Goal: Information Seeking & Learning: Learn about a topic

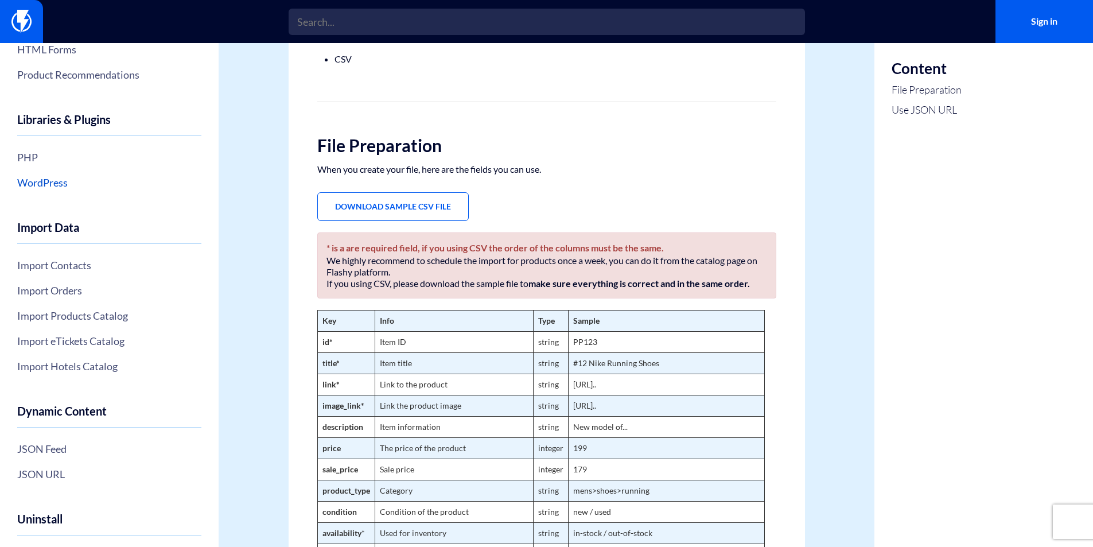
scroll to position [335, 0]
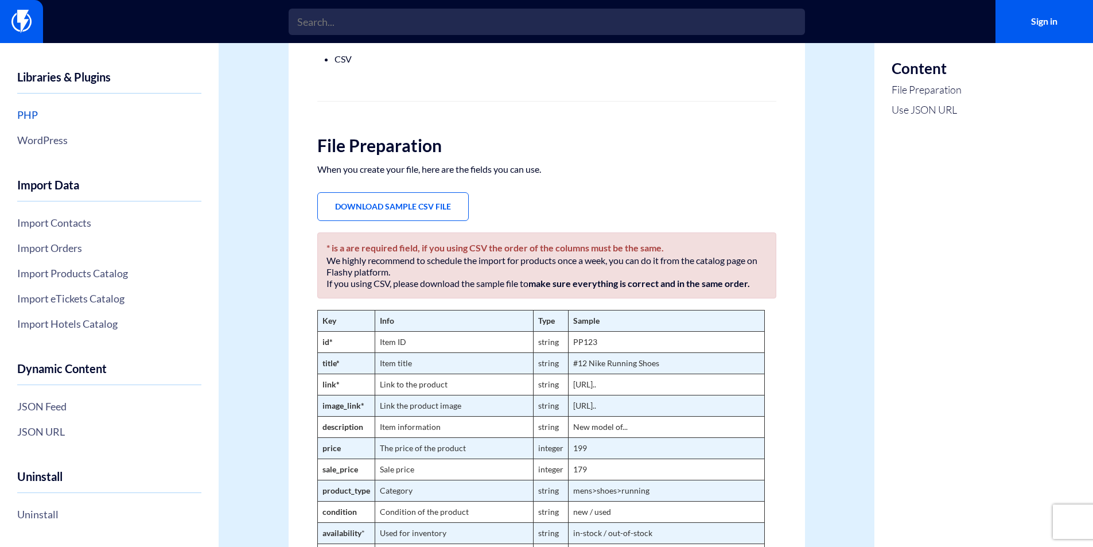
click at [36, 115] on link "PHP" at bounding box center [109, 115] width 184 height 20
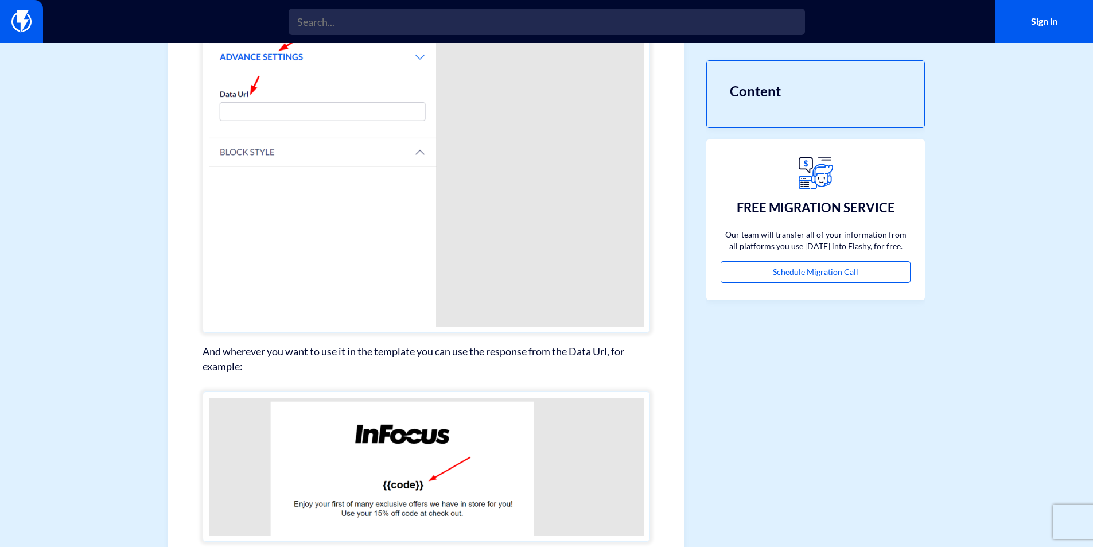
scroll to position [978, 0]
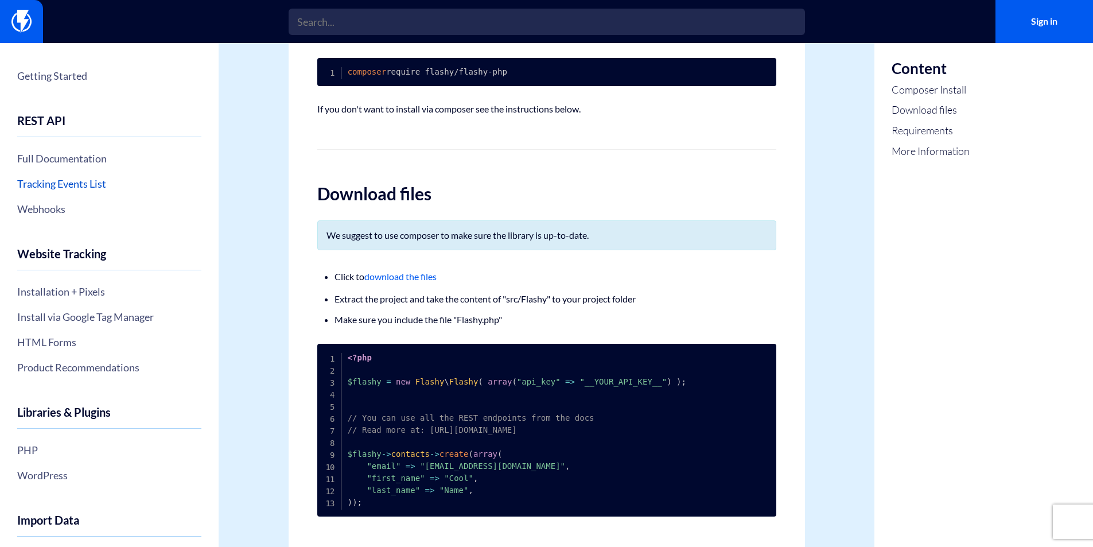
scroll to position [188, 0]
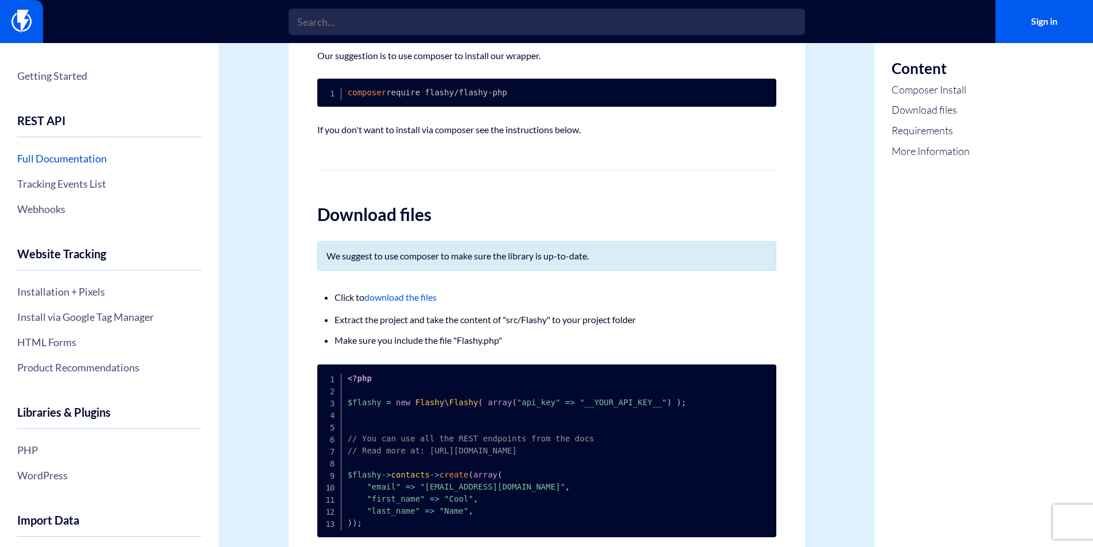
click at [64, 166] on link "Full Documentation" at bounding box center [109, 159] width 184 height 20
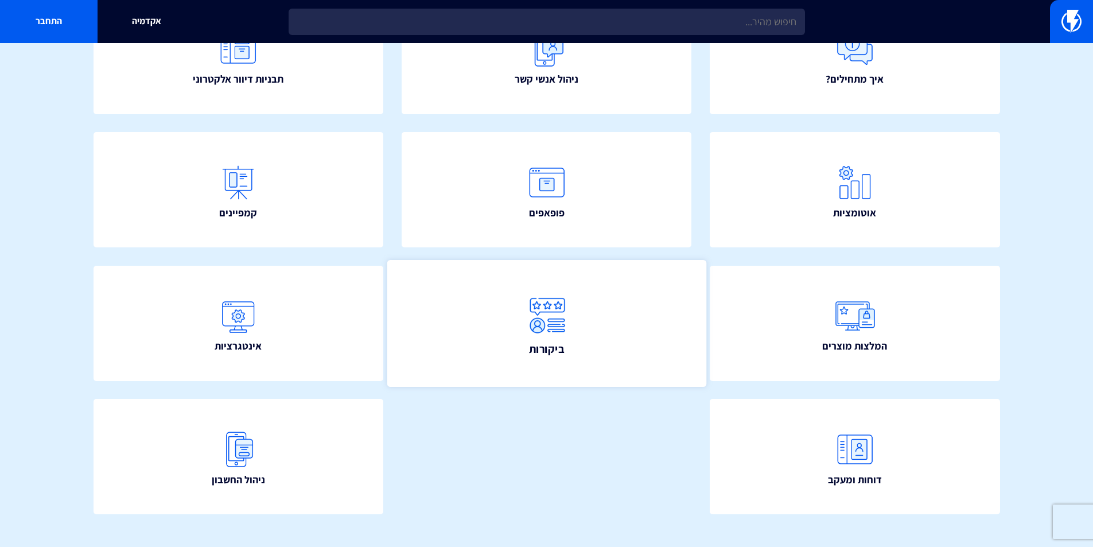
scroll to position [193, 0]
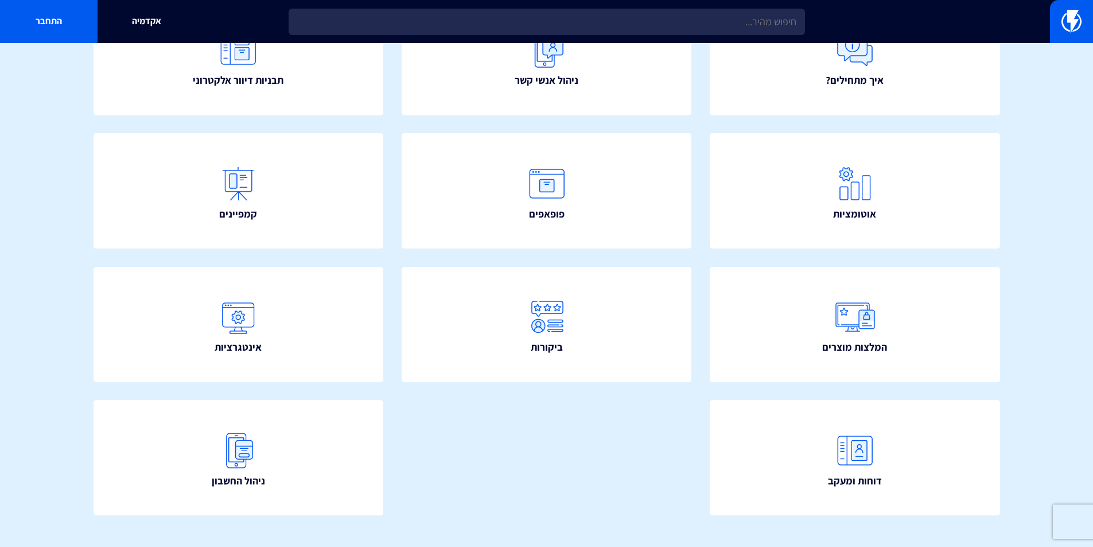
scroll to position [193, 0]
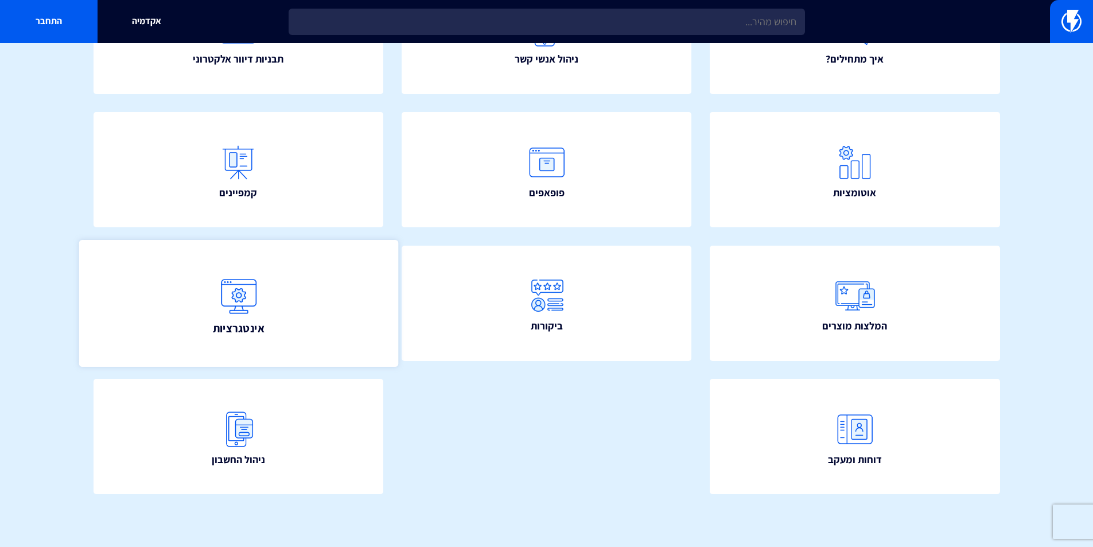
click at [192, 308] on link "אינטגרציות" at bounding box center [238, 303] width 319 height 127
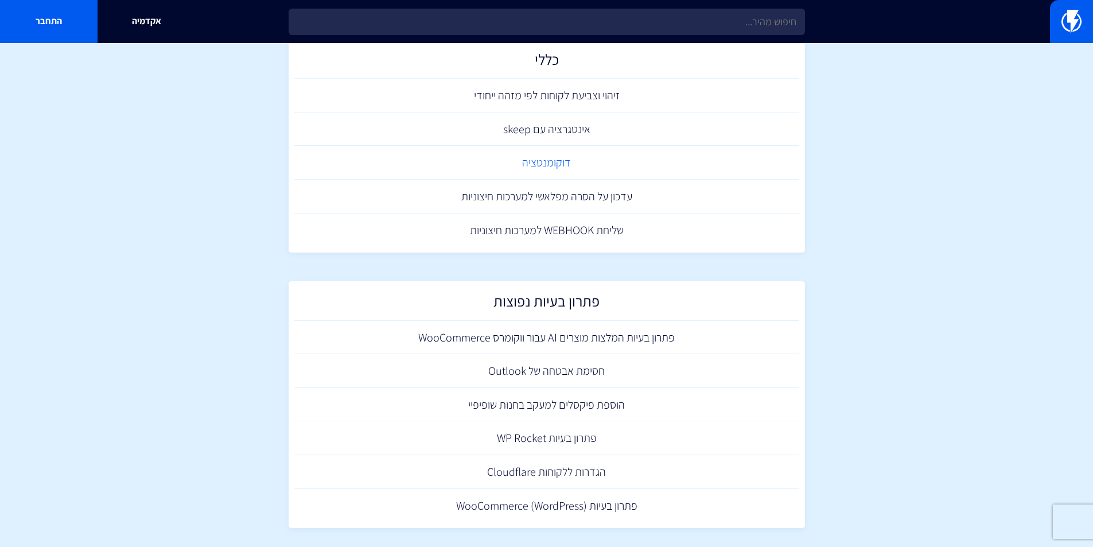
scroll to position [1978, 0]
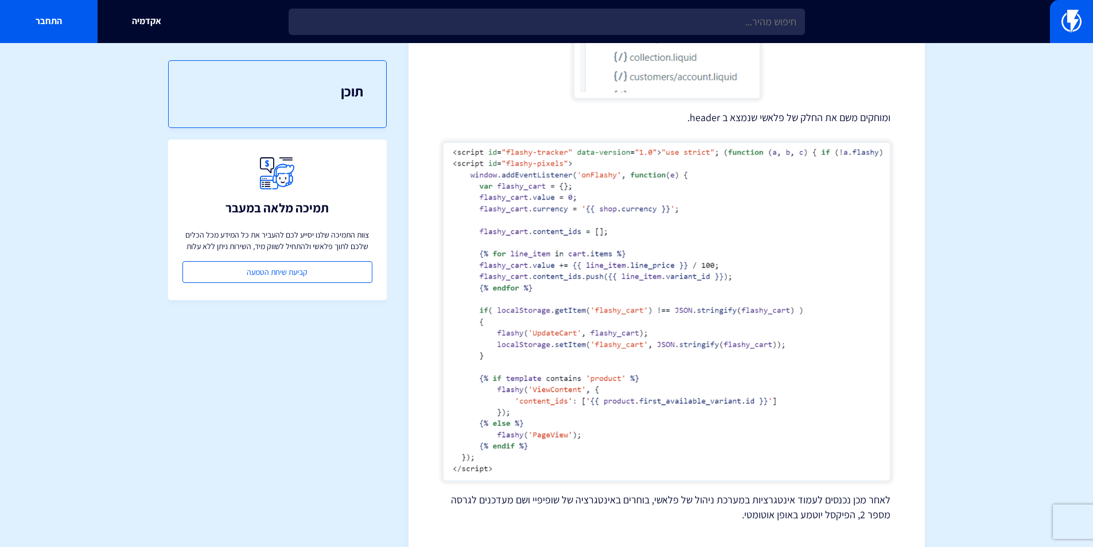
scroll to position [502, 0]
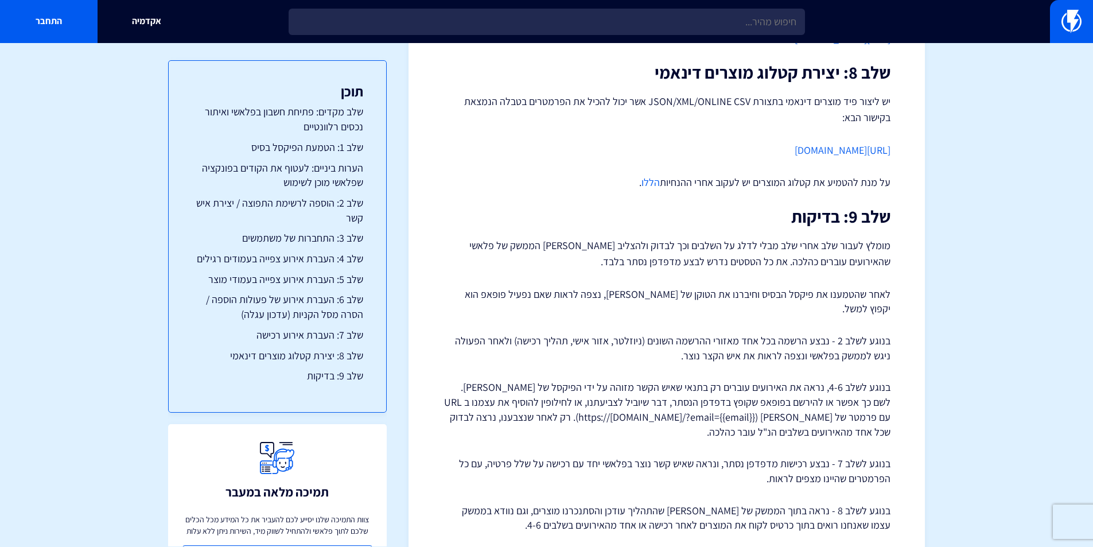
scroll to position [2258, 0]
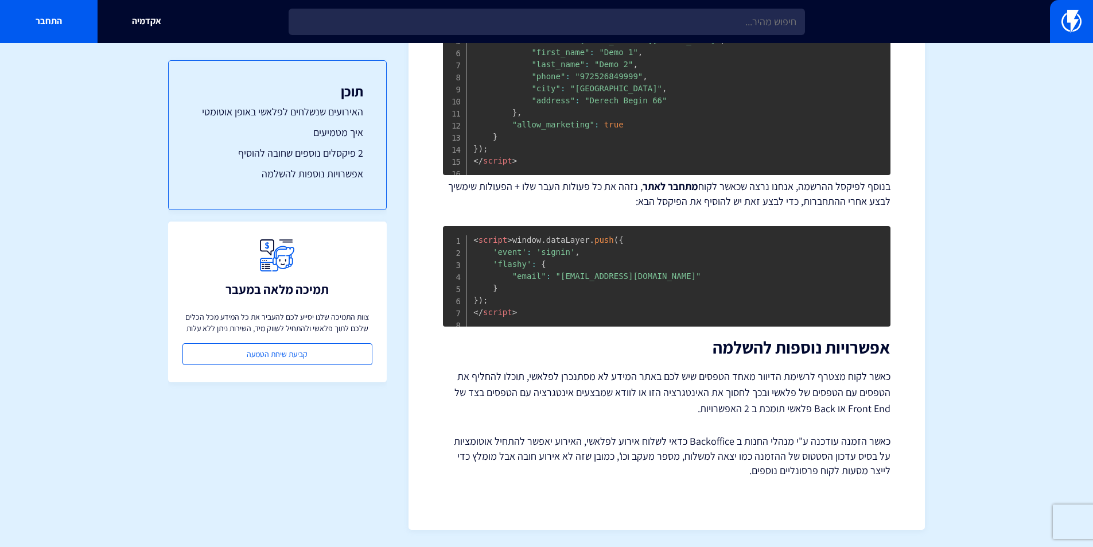
scroll to position [819, 0]
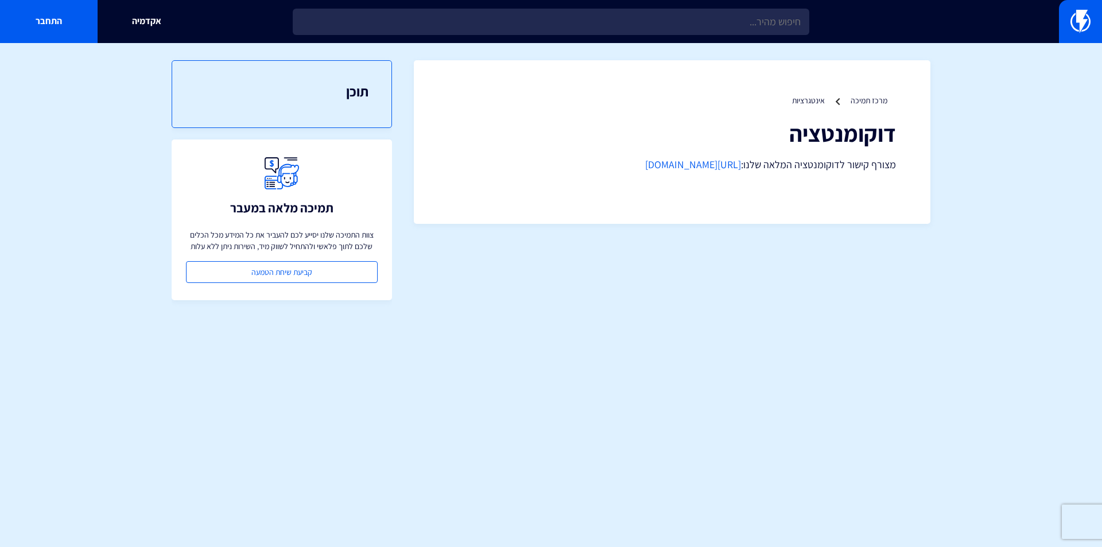
click at [656, 159] on link "[URL][DOMAIN_NAME]" at bounding box center [693, 164] width 96 height 13
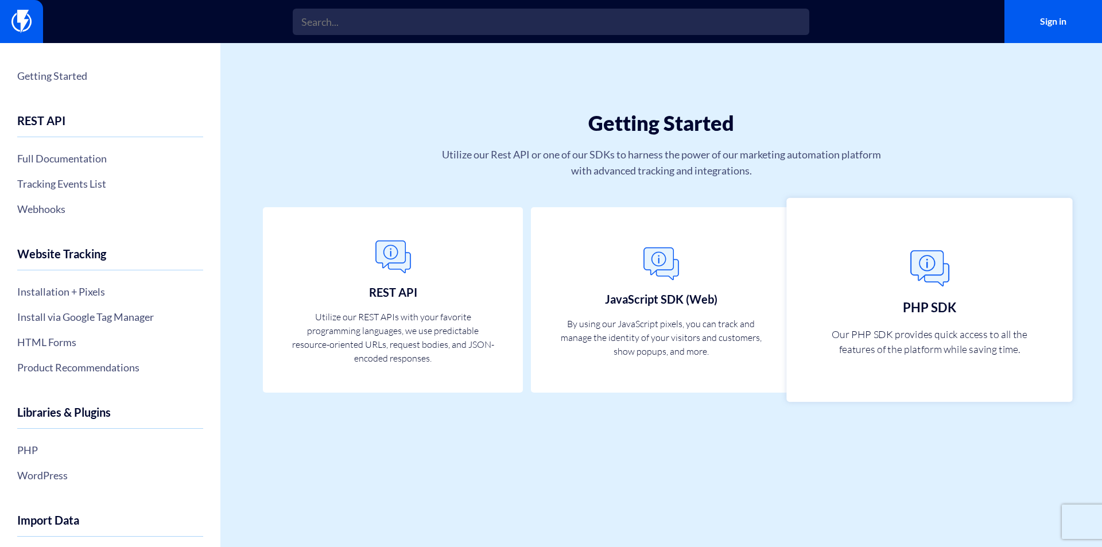
click at [869, 295] on link "PHP SDK Our PHP SDK provides quick access to all the features of the platform w…" at bounding box center [929, 299] width 286 height 204
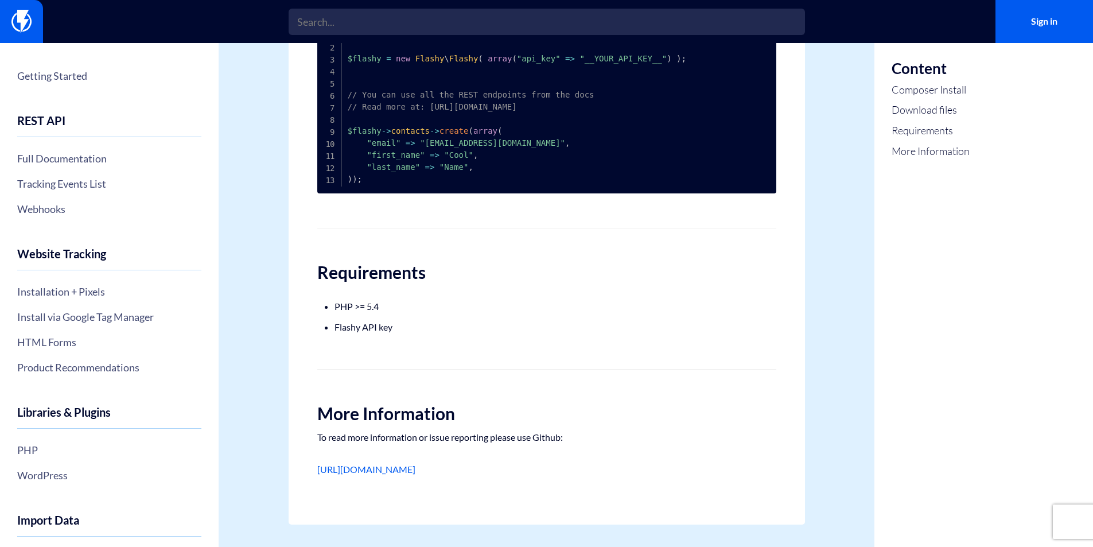
scroll to position [533, 0]
click at [415, 469] on link "[URL][DOMAIN_NAME]" at bounding box center [366, 468] width 98 height 11
